Goal: Information Seeking & Learning: Check status

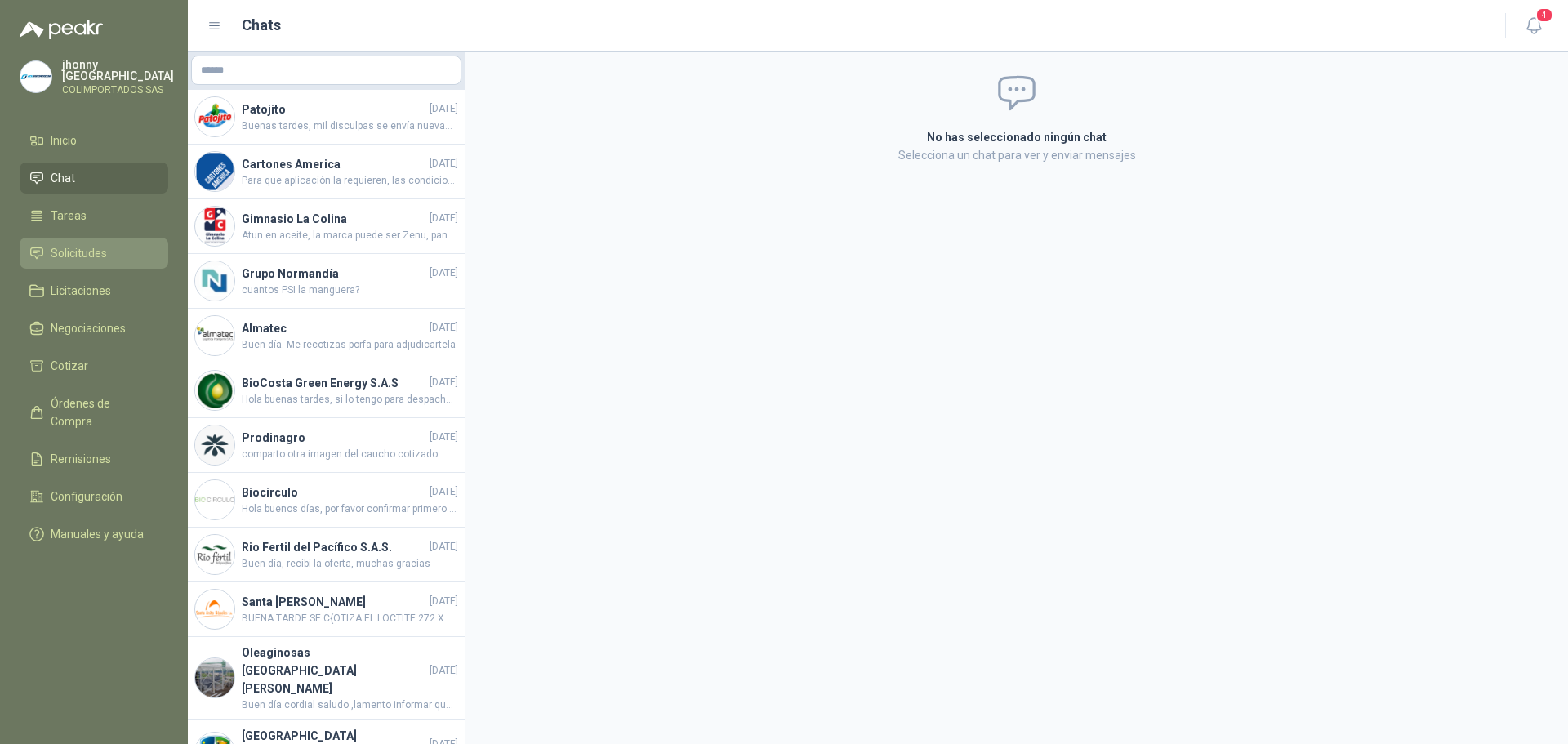
click at [81, 244] on span "Solicitudes" at bounding box center [79, 253] width 56 height 18
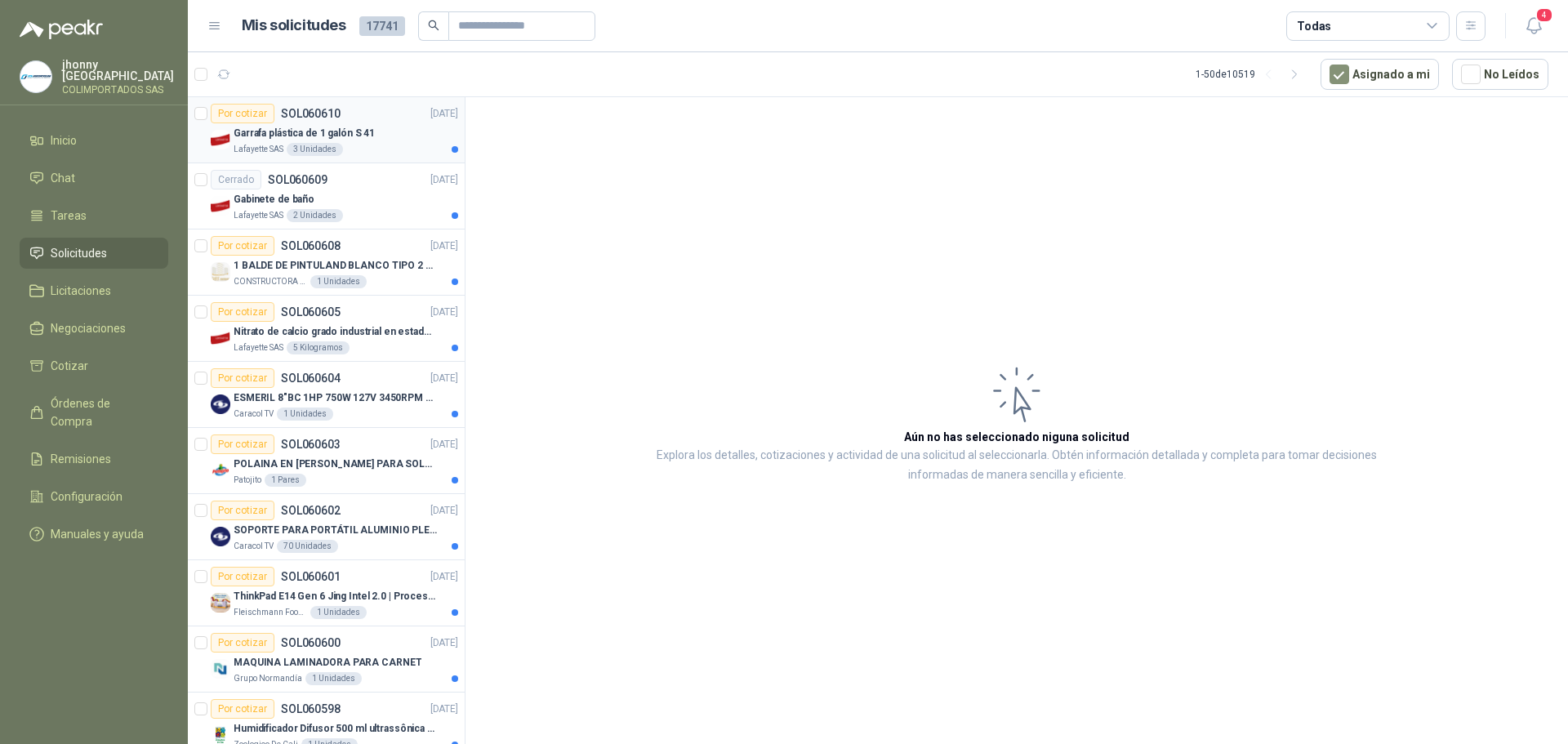
click at [364, 130] on p "Garrafa plástica de 1 galón S 41" at bounding box center [304, 133] width 142 height 16
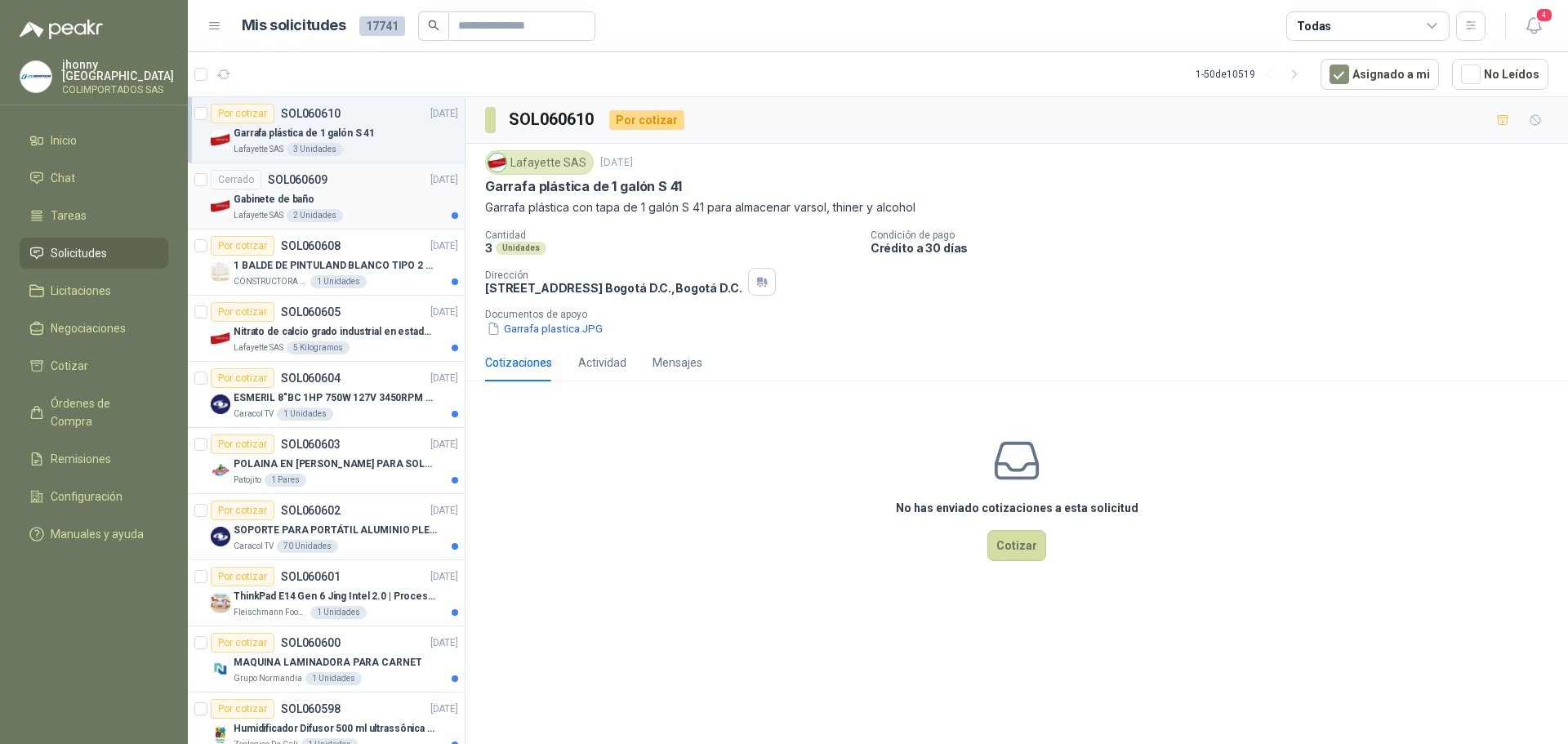
click at [372, 196] on div "Gabinete de baño" at bounding box center [345, 199] width 225 height 19
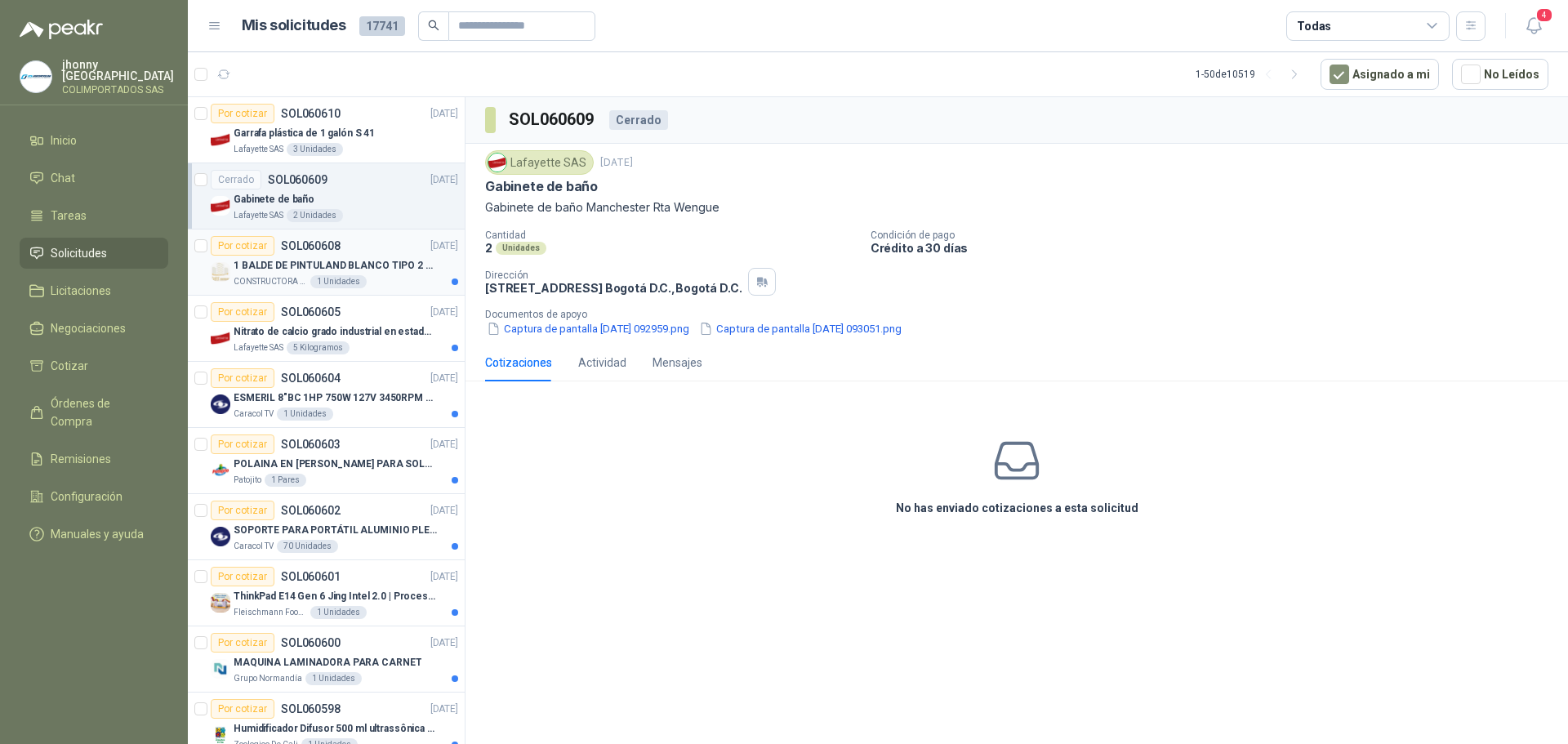
click at [378, 256] on div "1 BALDE DE PINTULAND BLANCO TIPO 2 DE 2.5 GLS" at bounding box center [345, 265] width 225 height 19
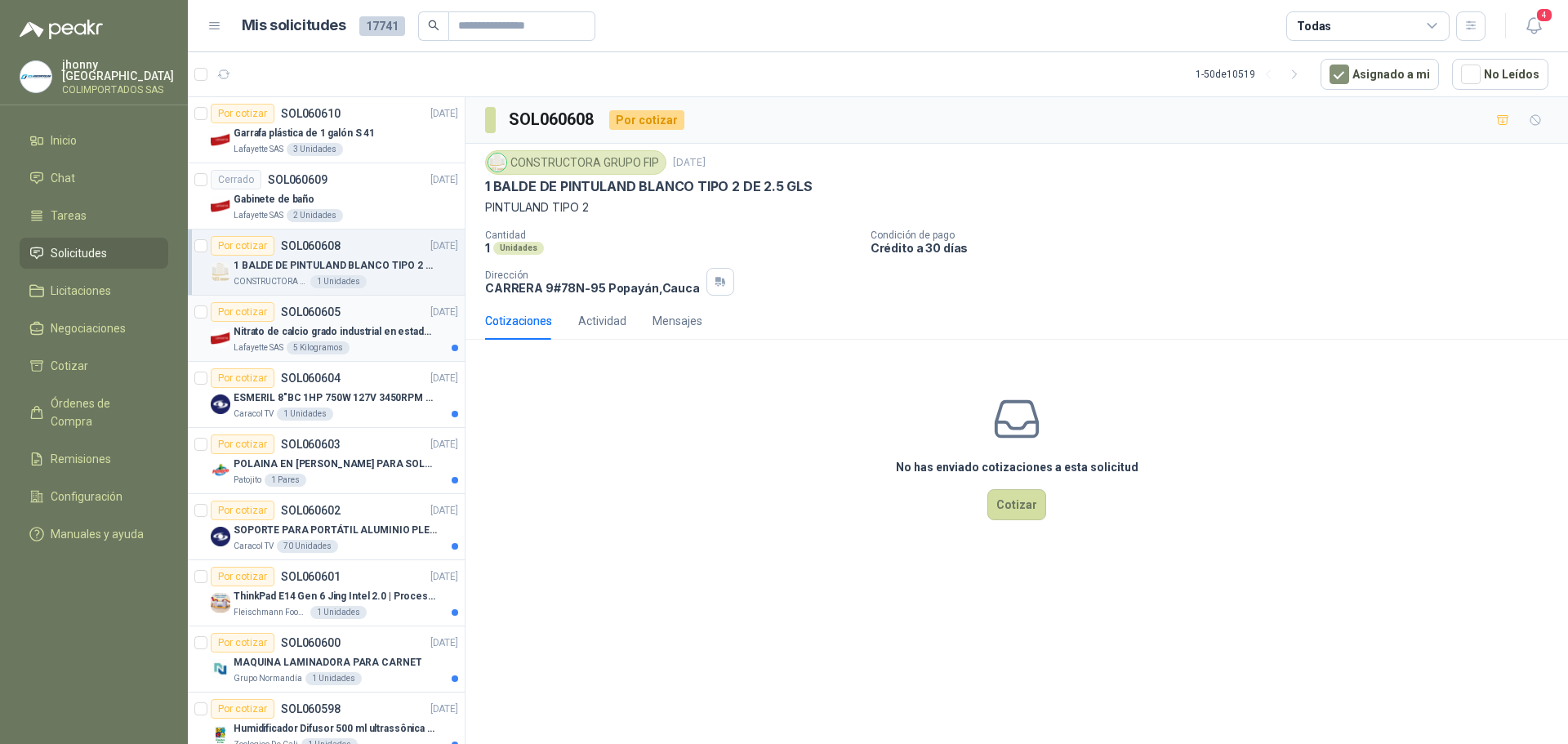
click at [361, 322] on div "Nitrato de calcio grado industrial en estado solido" at bounding box center [345, 331] width 225 height 19
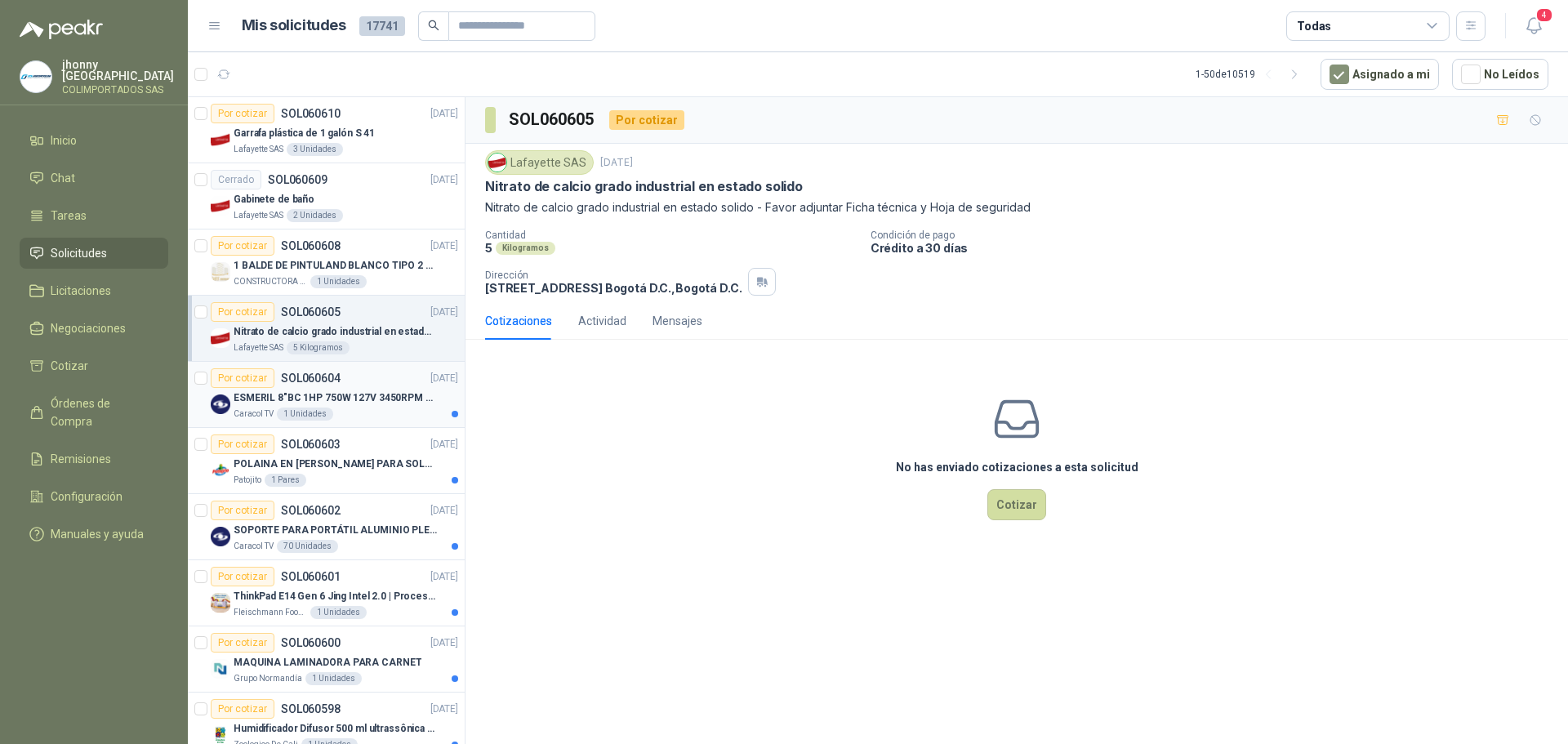
click at [344, 389] on div "ESMERIL 8"BC 1HP 750W 127V 3450RPM URREA" at bounding box center [345, 397] width 225 height 19
